Goal: Task Accomplishment & Management: Use online tool/utility

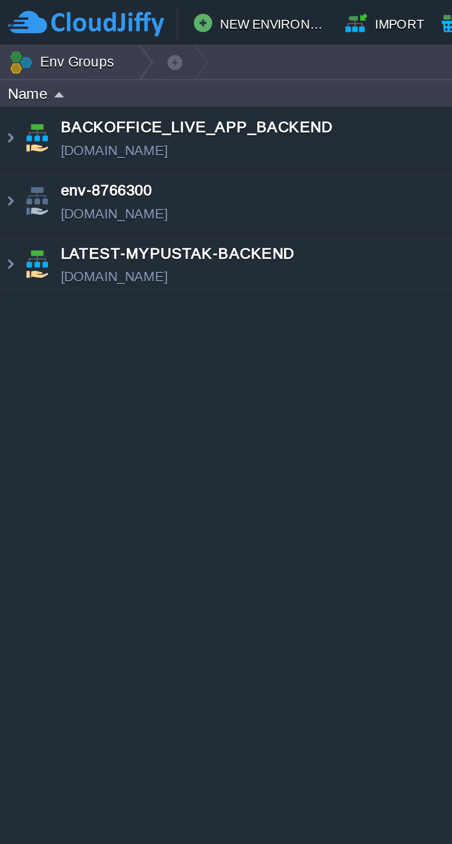
click at [4, 109] on img at bounding box center [3, 106] width 7 height 25
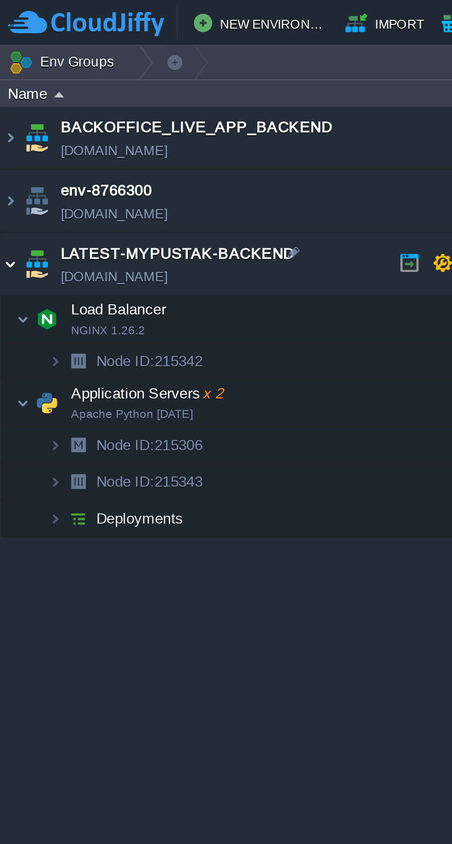
click at [9, 161] on img at bounding box center [9, 162] width 6 height 18
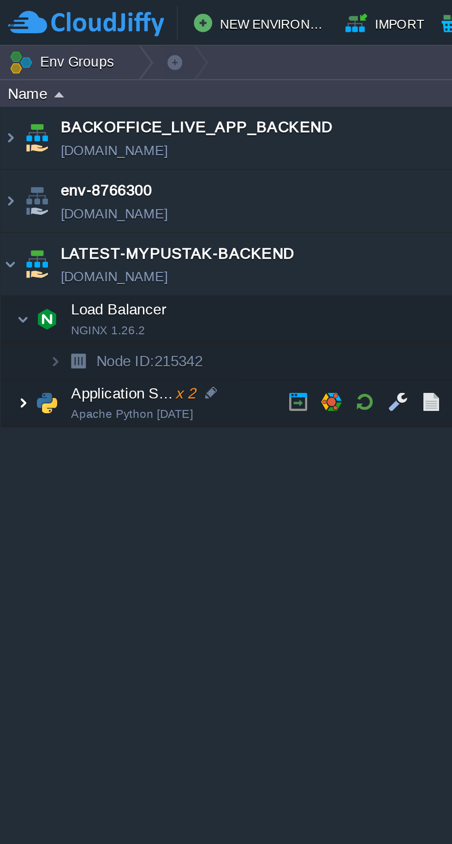
click at [7, 163] on img at bounding box center [9, 162] width 6 height 18
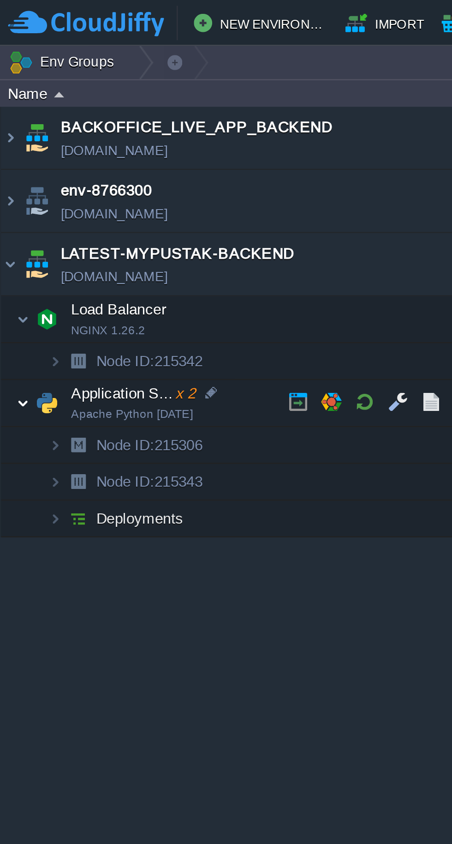
click at [147, 163] on button "button" at bounding box center [147, 161] width 8 height 8
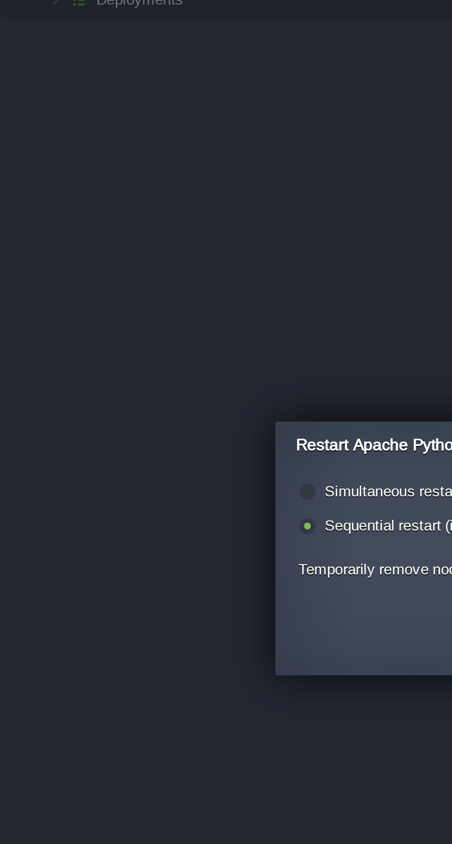
click at [151, 406] on label "Simultaneous restart (i.e. all together)" at bounding box center [181, 406] width 100 height 7
click at [126, 406] on input "radio" at bounding box center [123, 407] width 6 height 6
radio input "true"
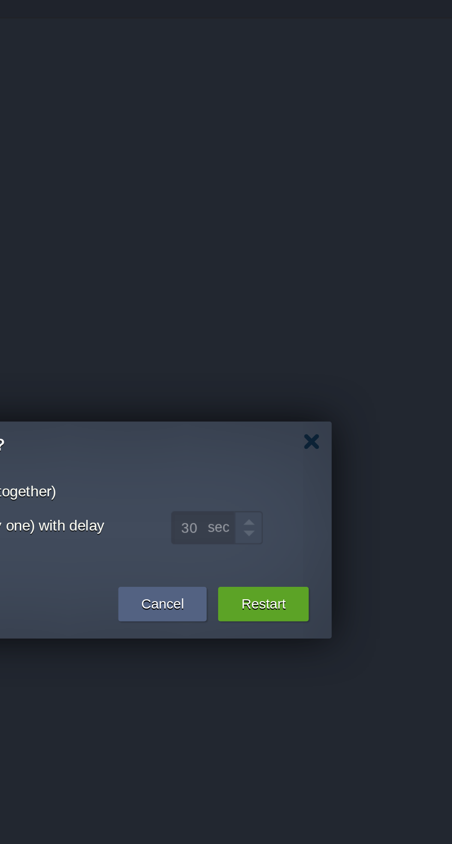
click at [319, 451] on button "Restart" at bounding box center [314, 451] width 18 height 9
